Goal: Information Seeking & Learning: Learn about a topic

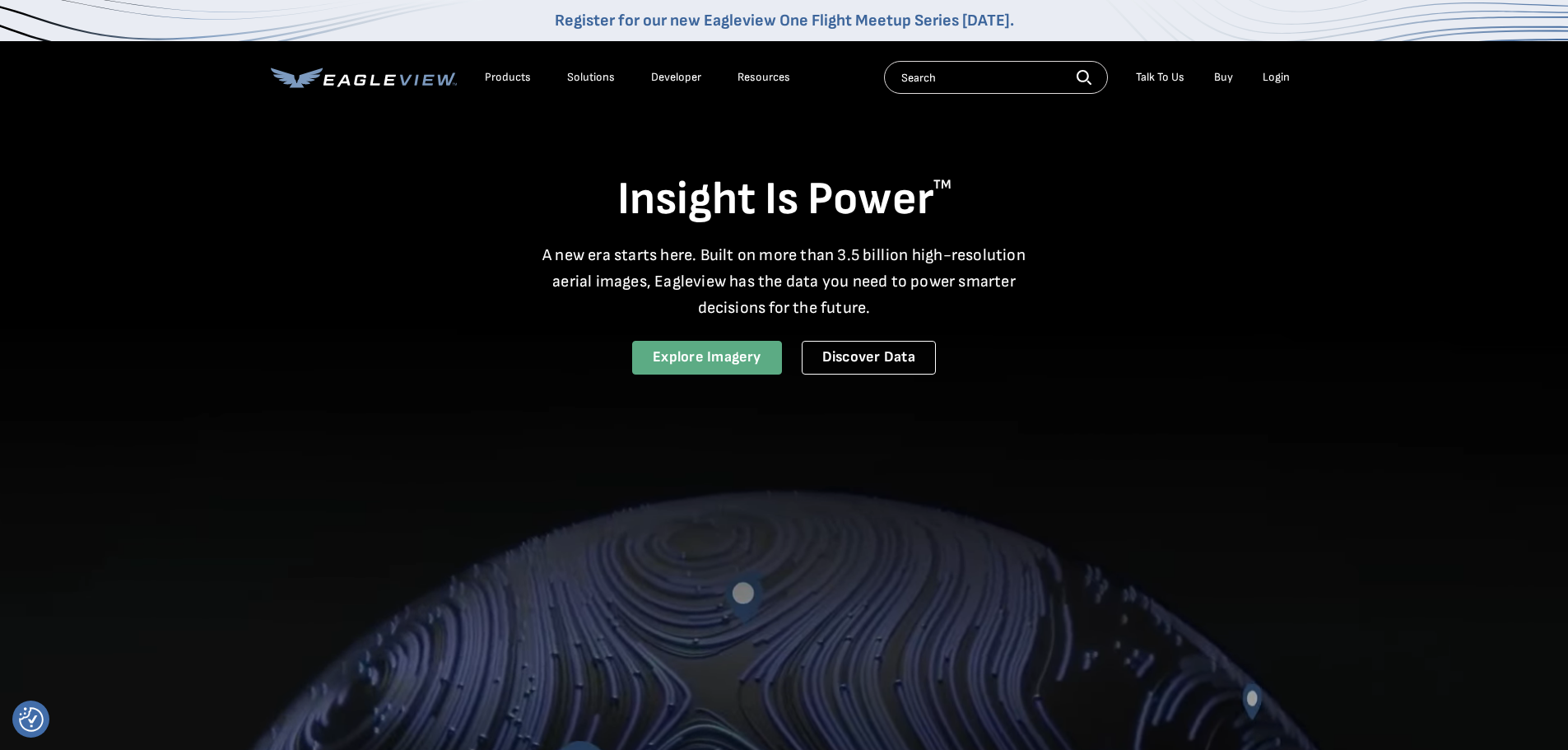
click at [691, 364] on link "Explore Imagery" at bounding box center [707, 357] width 150 height 34
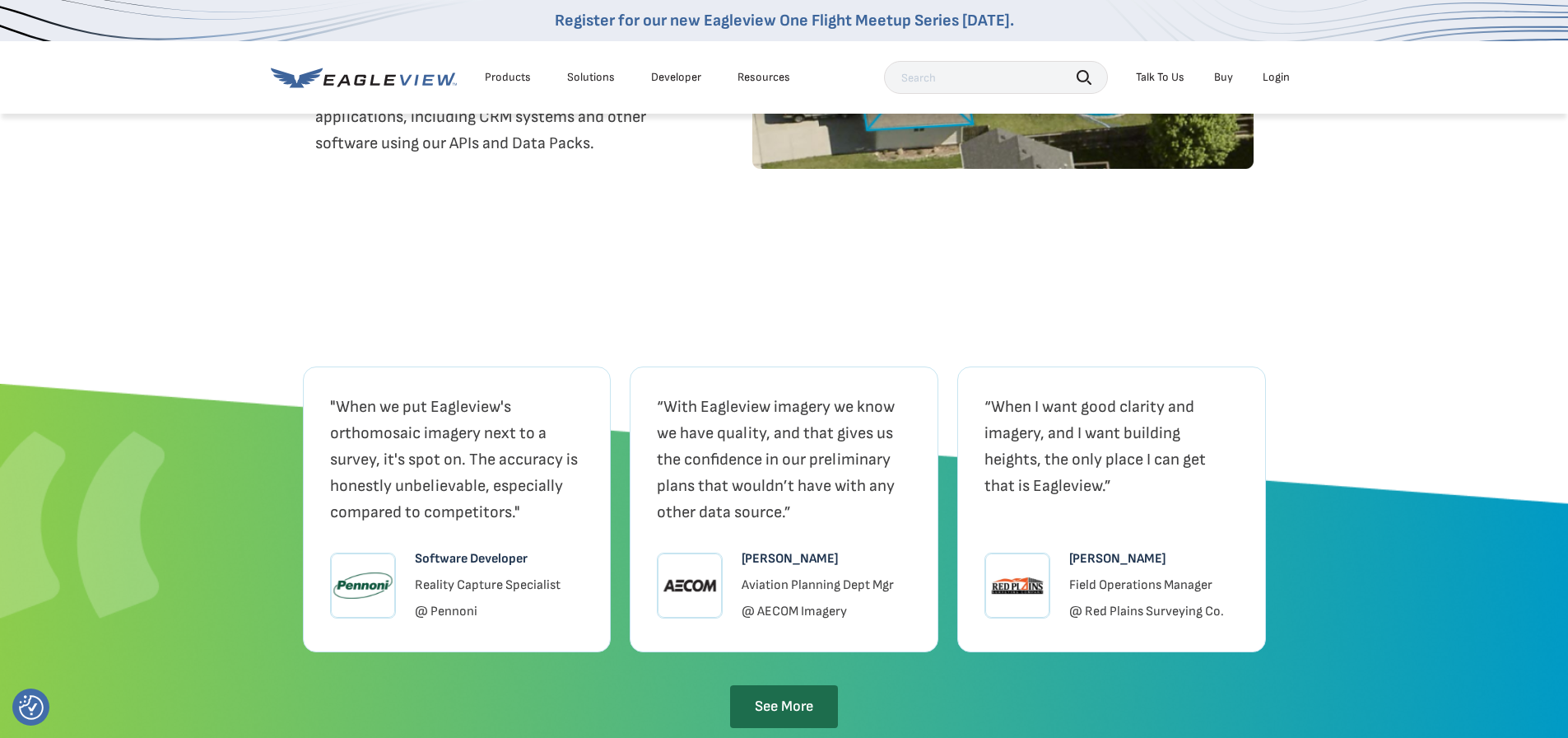
scroll to position [3294, 0]
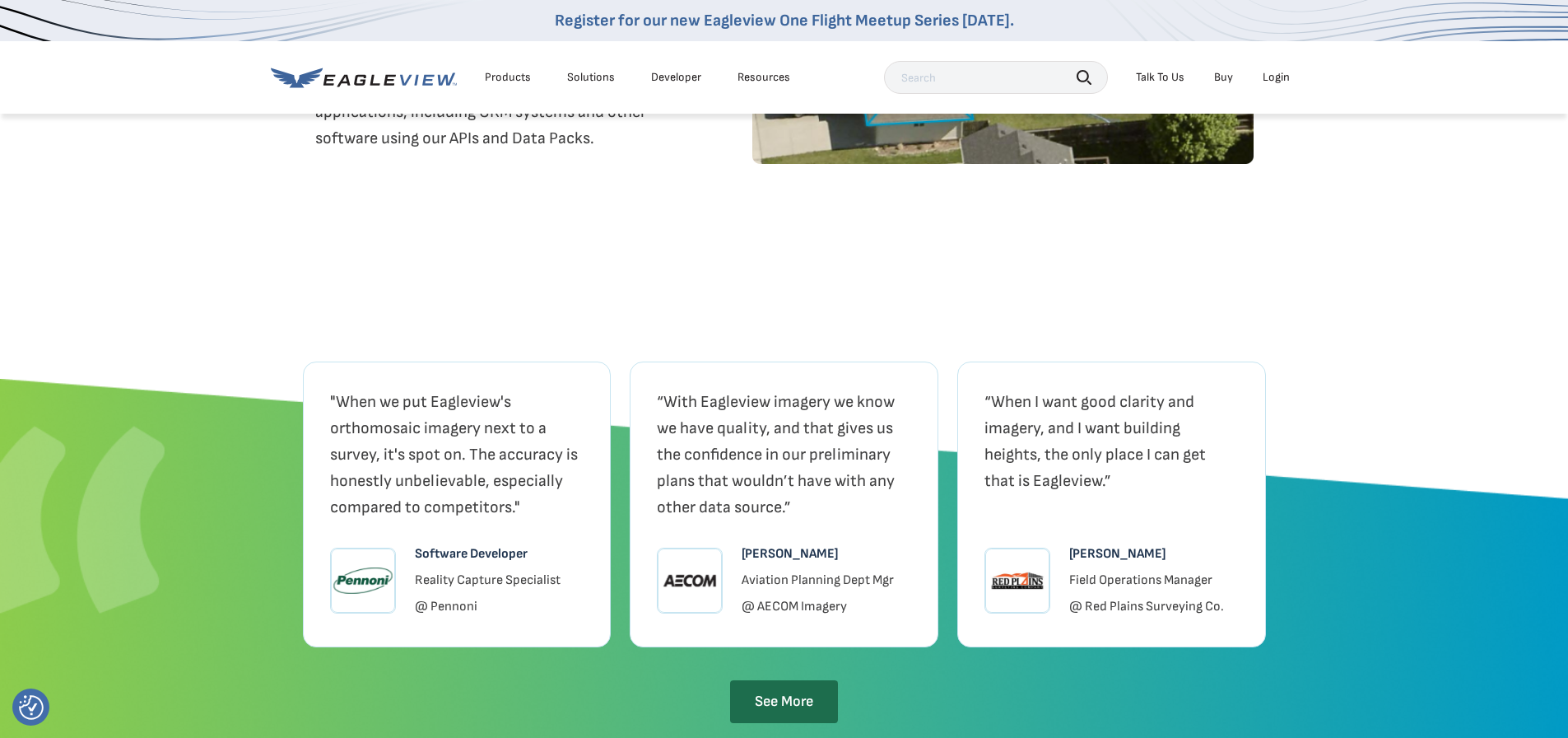
click at [509, 75] on div "Products" at bounding box center [508, 77] width 46 height 15
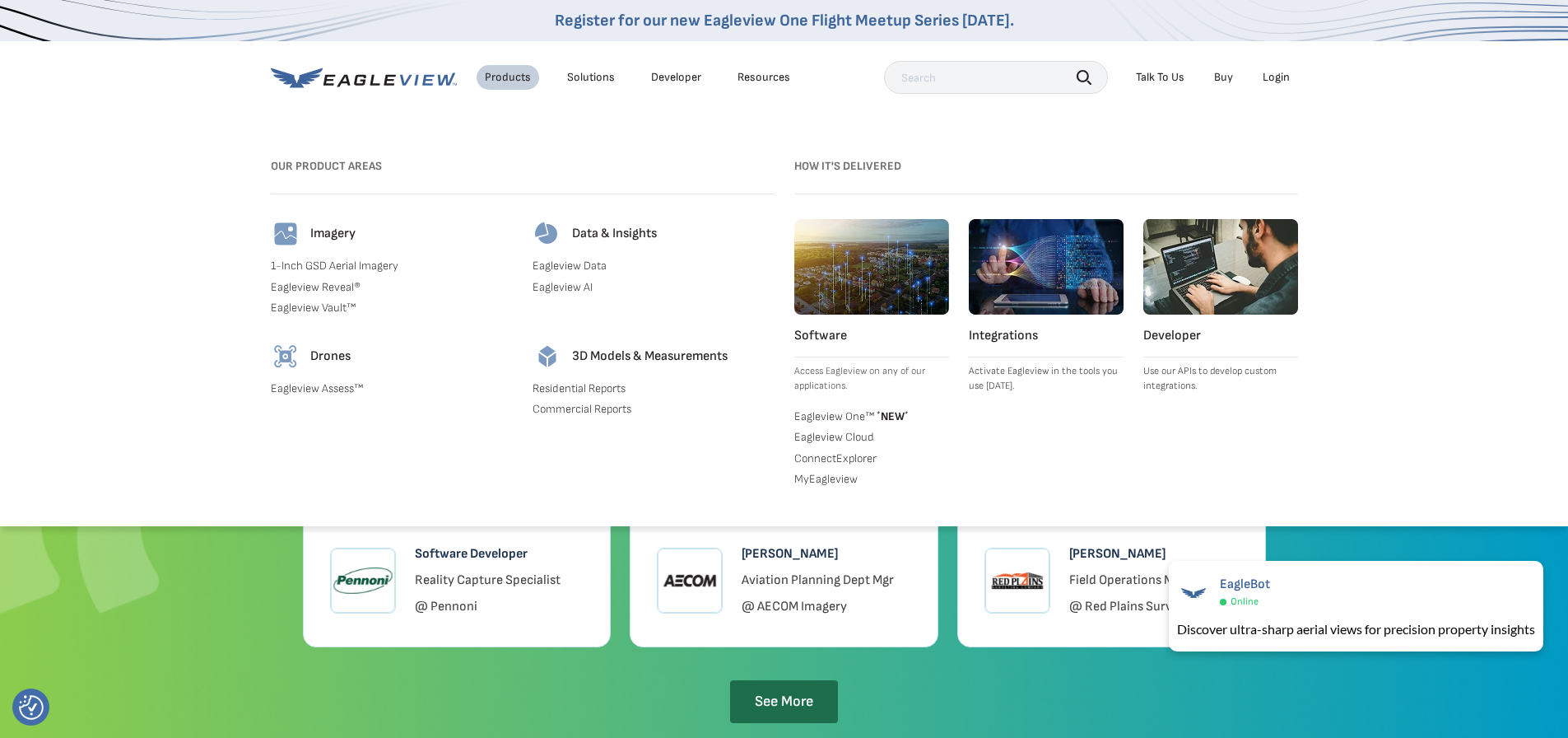
click at [589, 82] on div "Solutions" at bounding box center [592, 77] width 48 height 15
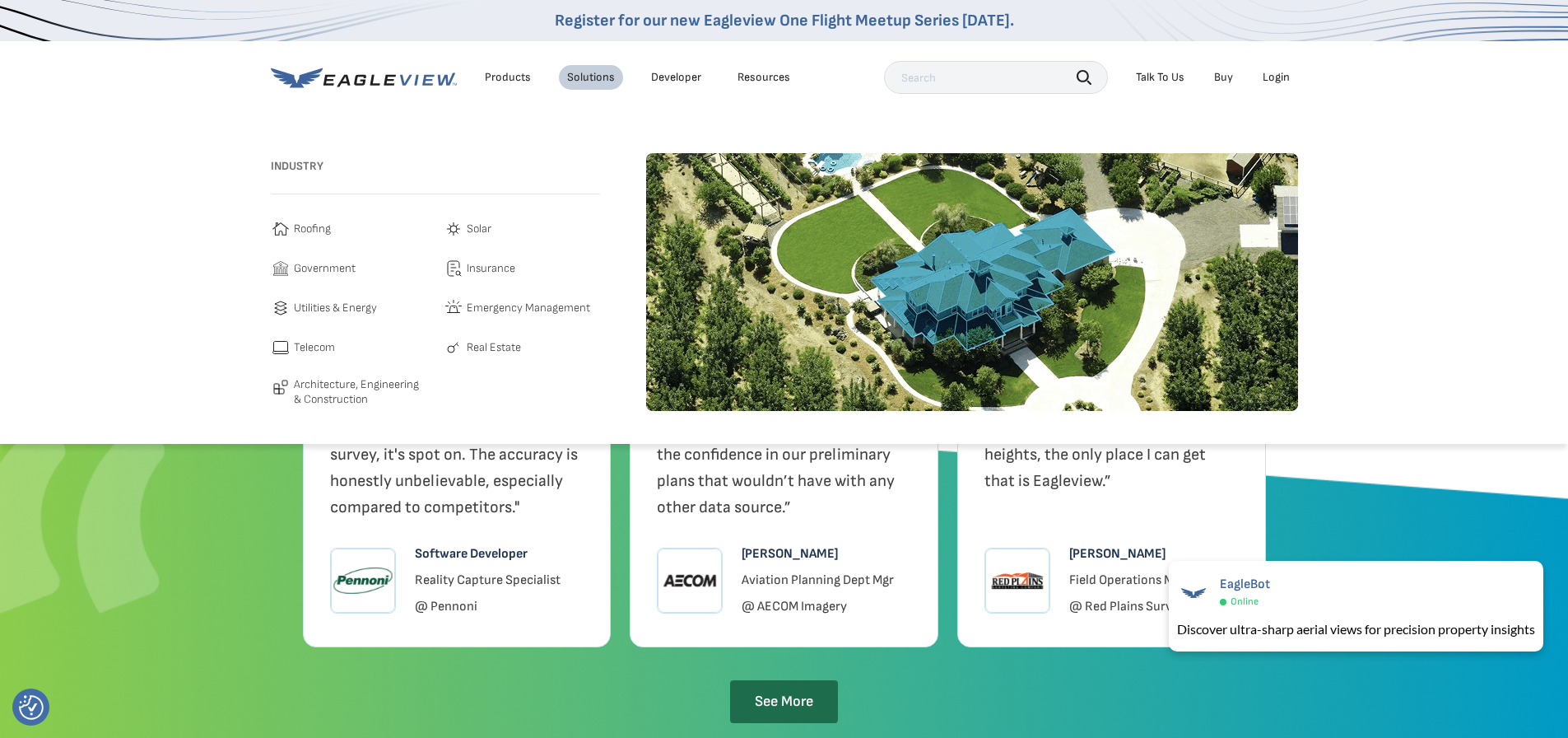
click at [300, 228] on span "Roofing" at bounding box center [312, 229] width 37 height 20
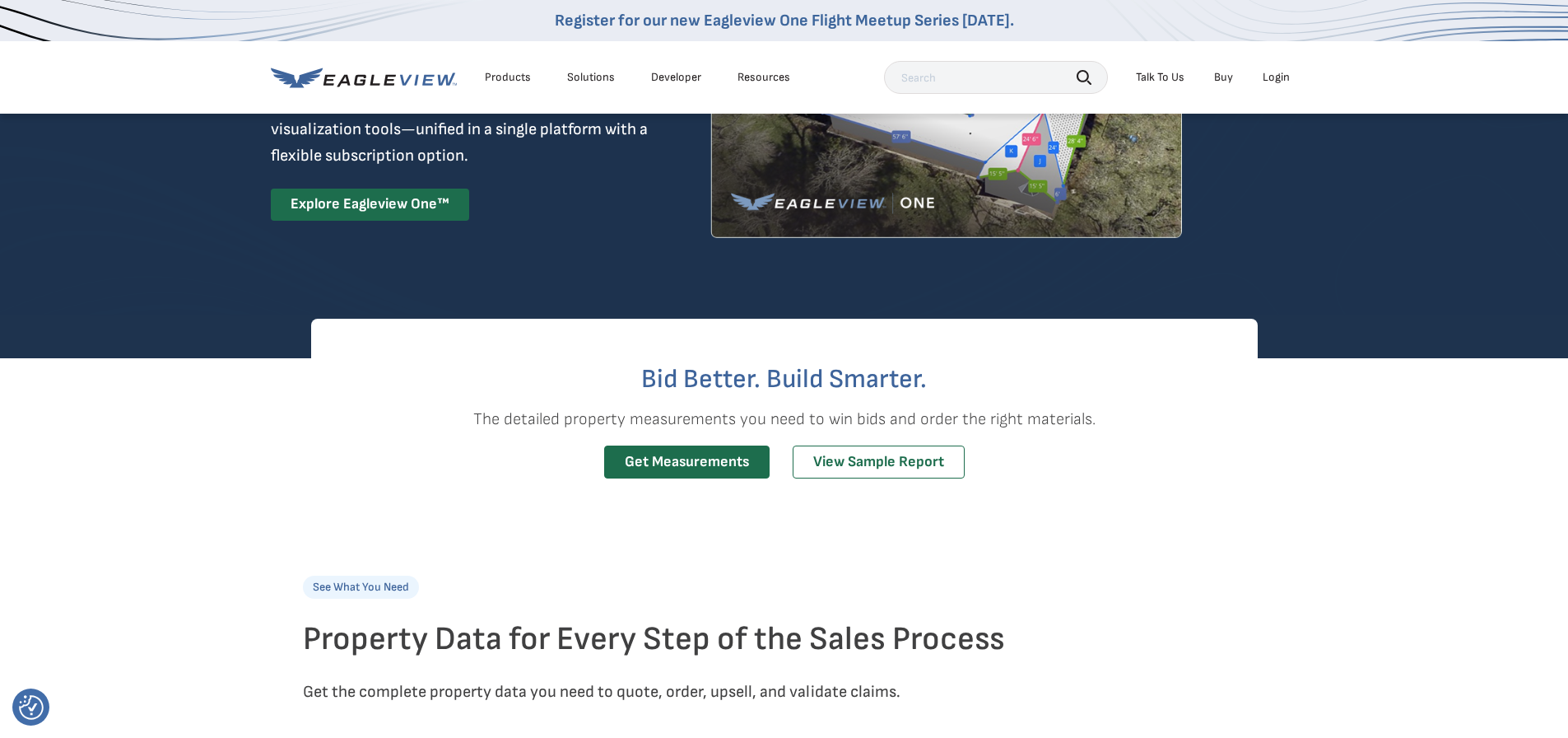
scroll to position [165, 0]
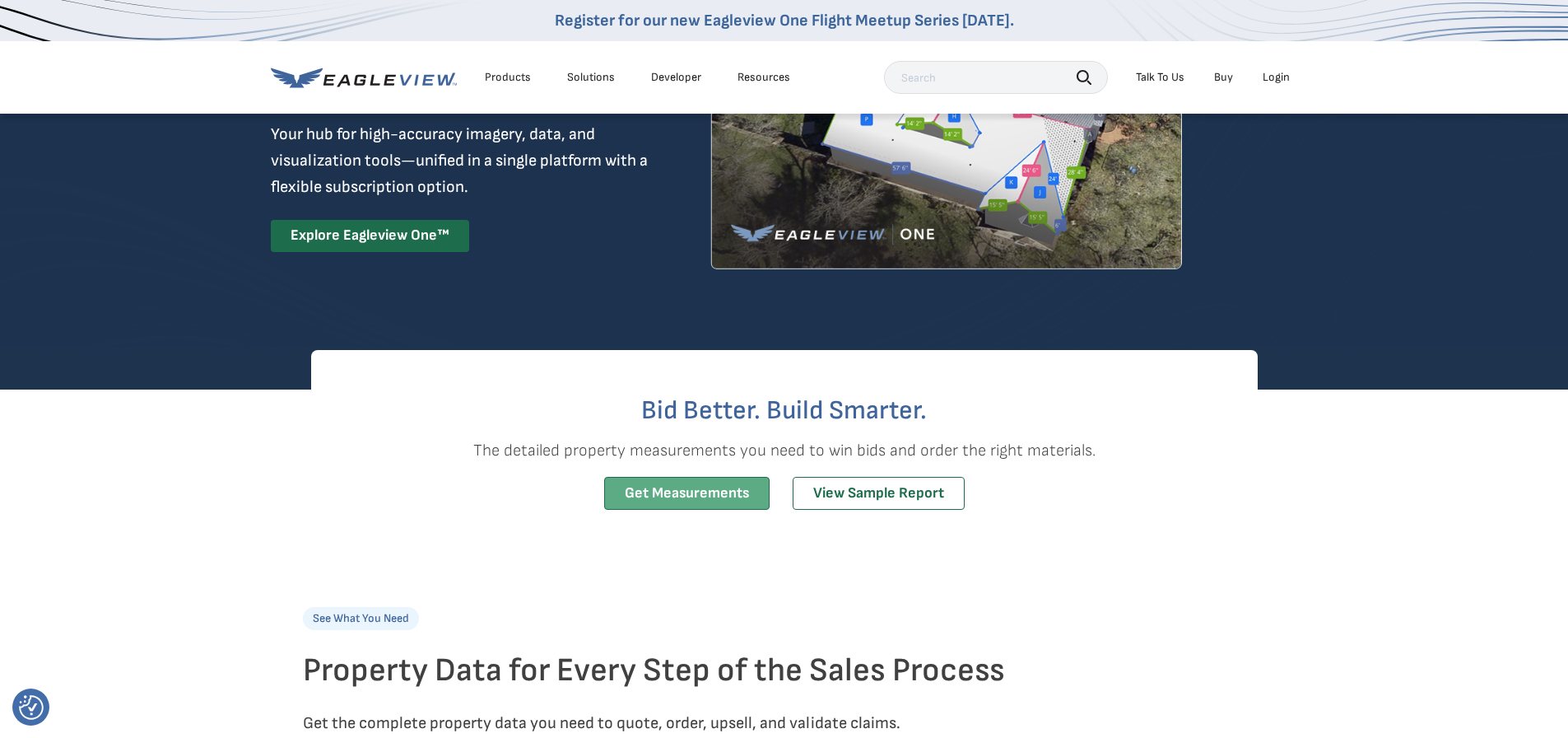
click at [725, 499] on link "Get Measurements" at bounding box center [686, 493] width 166 height 34
